Goal: Check status: Check status

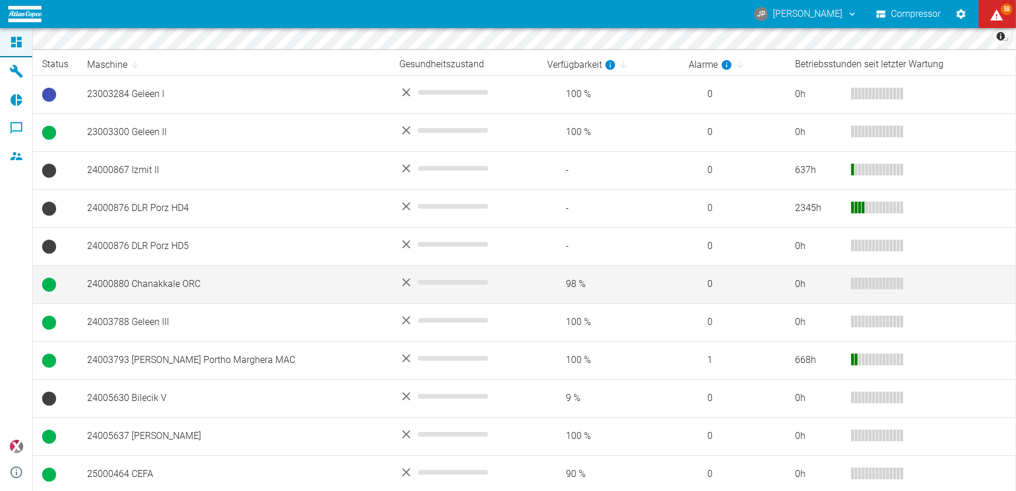
scroll to position [319, 0]
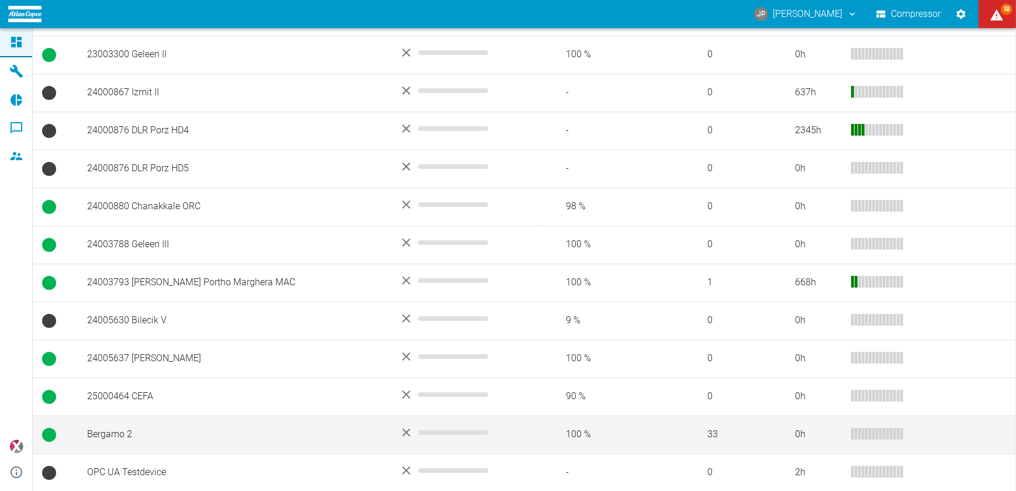
click at [126, 437] on td "Bergamo 2" at bounding box center [234, 435] width 312 height 38
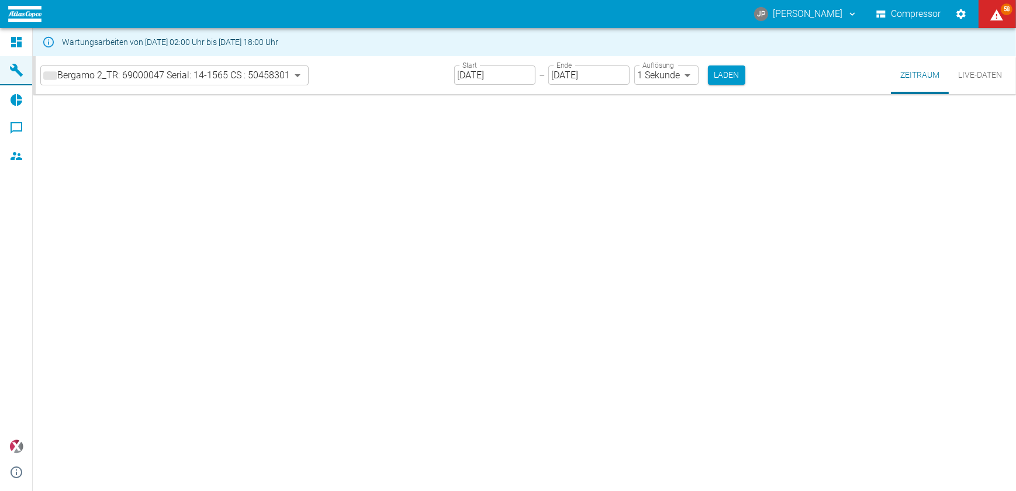
type input "2min"
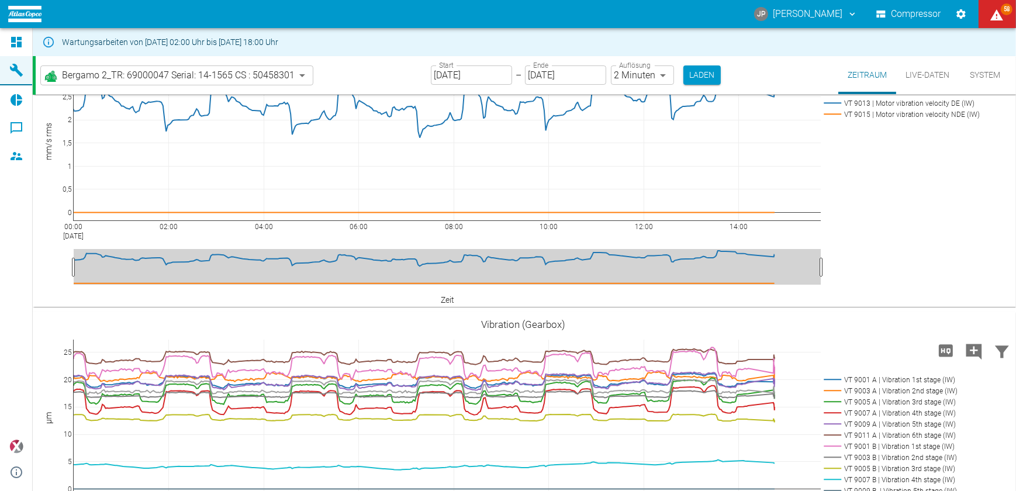
scroll to position [49, 0]
